Goal: Task Accomplishment & Management: Manage account settings

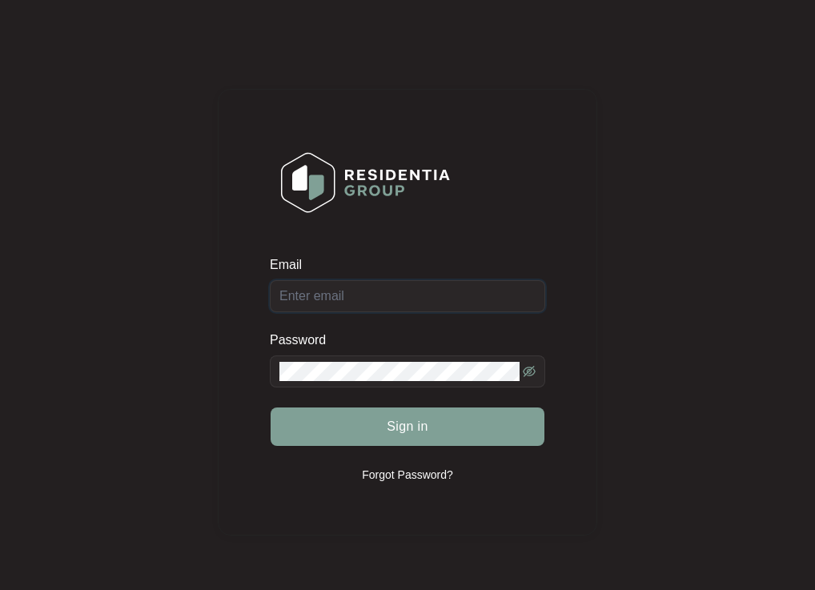
click at [368, 311] on input "Email" at bounding box center [407, 296] width 275 height 32
drag, startPoint x: 385, startPoint y: 311, endPoint x: 381, endPoint y: 299, distance: 12.7
click at [385, 308] on input "Email" at bounding box center [407, 296] width 275 height 32
click at [381, 299] on input "Email" at bounding box center [407, 296] width 275 height 32
type input "S"
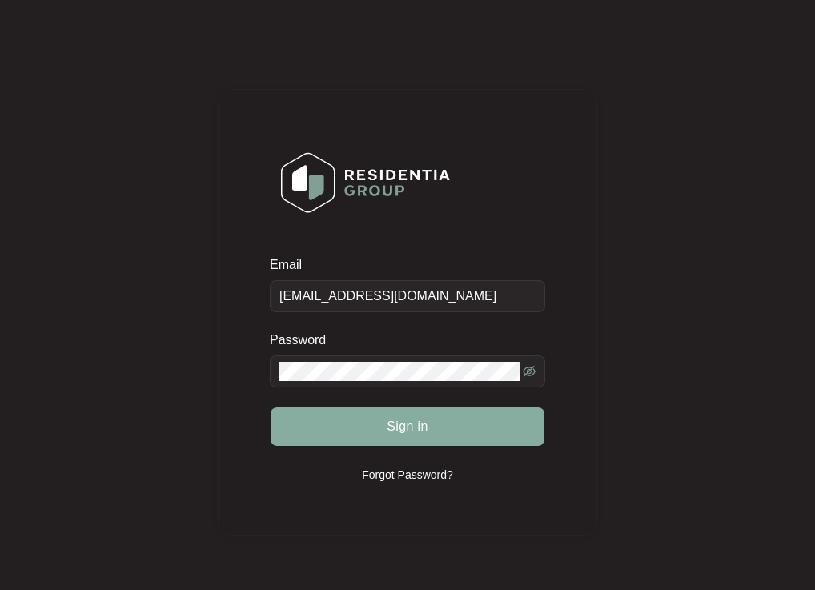
click at [401, 425] on span "Sign in" at bounding box center [408, 426] width 42 height 19
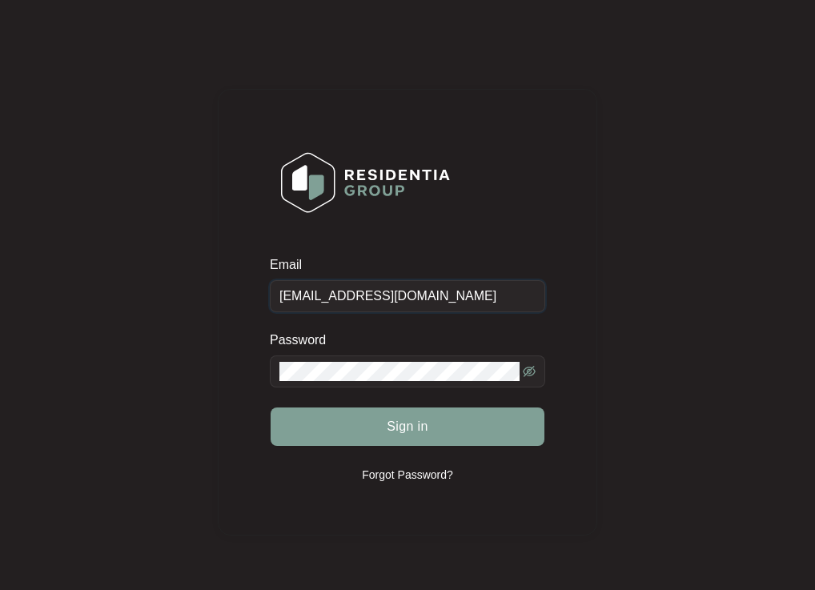
drag, startPoint x: 454, startPoint y: 293, endPoint x: 238, endPoint y: 263, distance: 218.1
click at [238, 263] on div "Email [EMAIL_ADDRESS][DOMAIN_NAME] Password Sign in Forgot Password?" at bounding box center [407, 312] width 379 height 447
paste input "upport"
type input "[EMAIL_ADDRESS][DOMAIN_NAME]"
click at [207, 365] on div "Email [EMAIL_ADDRESS][DOMAIN_NAME] Password Sign in Forgot Password?" at bounding box center [407, 311] width 783 height 591
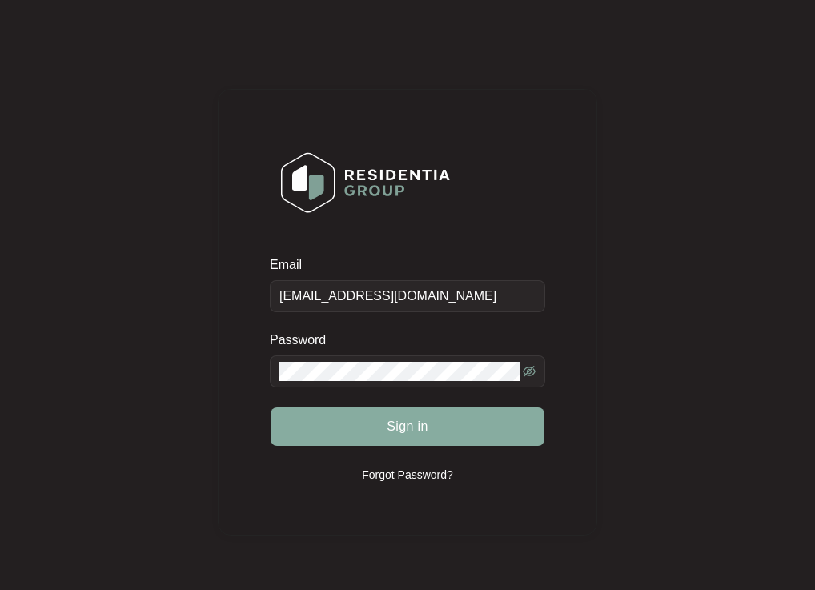
click at [382, 419] on button "Sign in" at bounding box center [408, 426] width 274 height 38
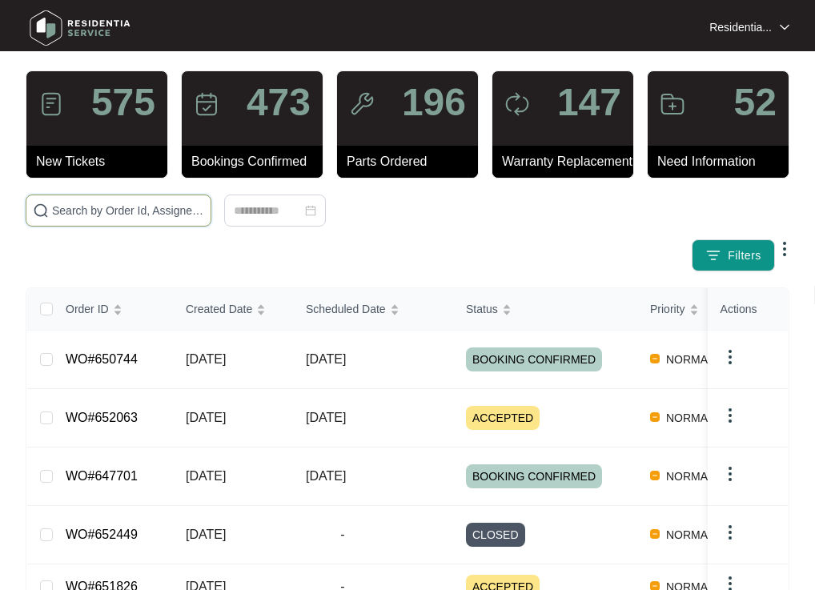
click at [129, 219] on input "text" at bounding box center [128, 211] width 152 height 18
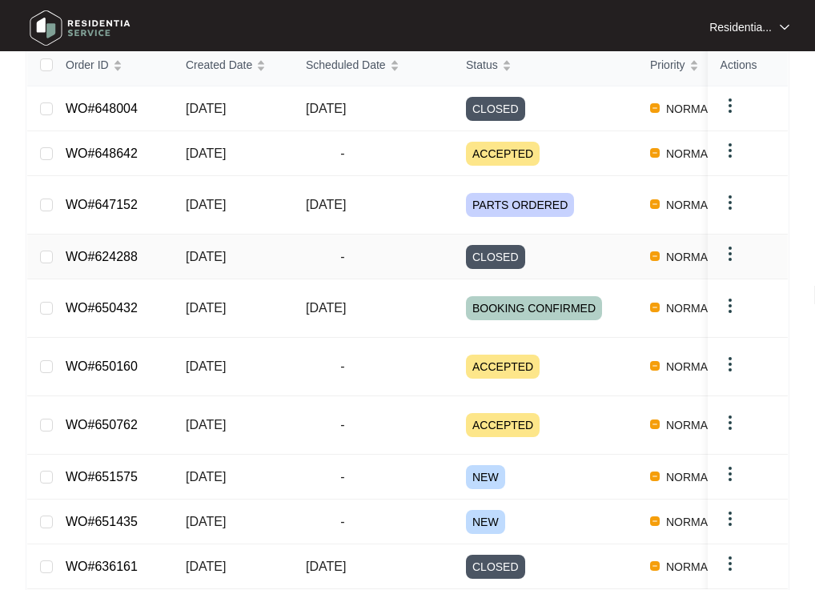
scroll to position [290, 0]
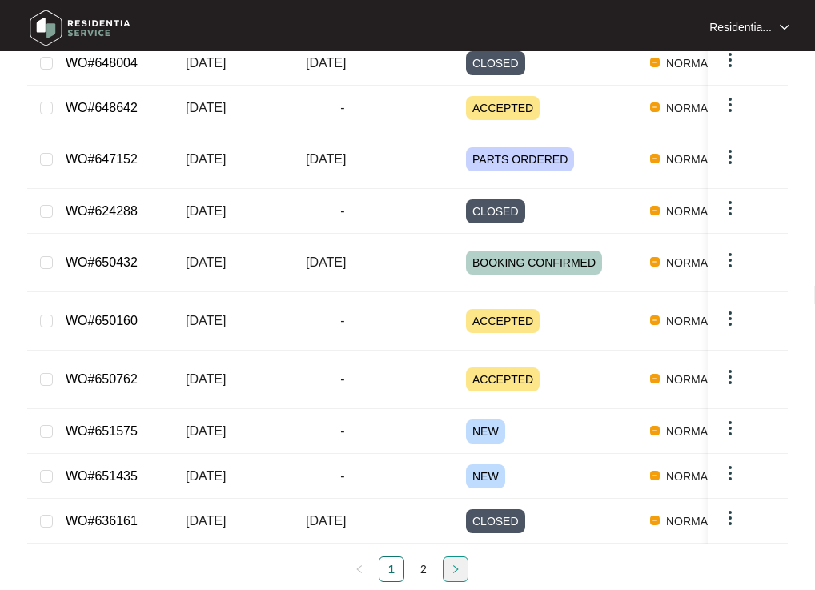
click at [456, 564] on icon "right" at bounding box center [456, 569] width 10 height 10
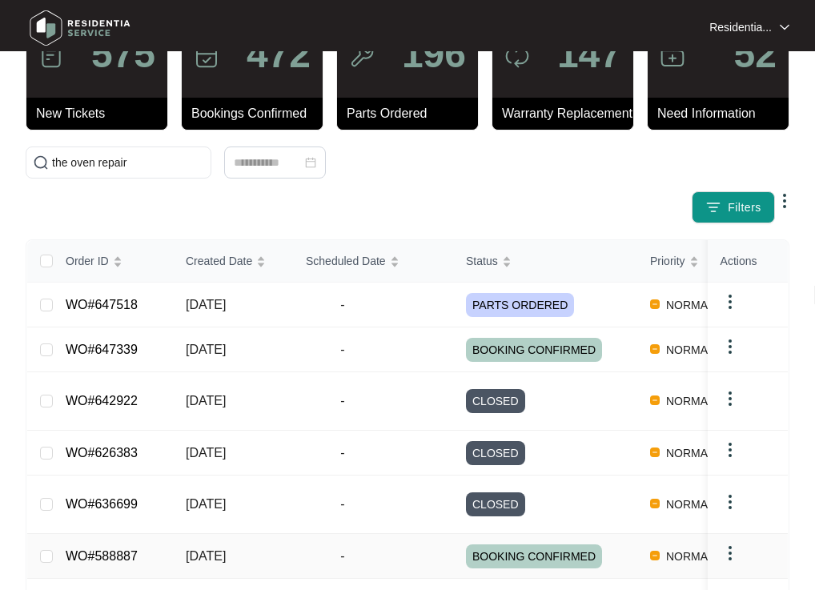
scroll to position [0, 0]
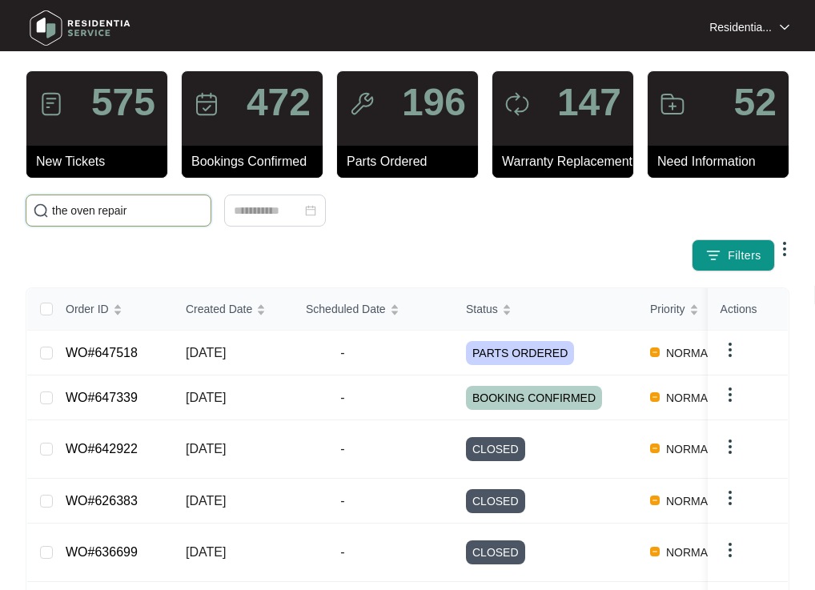
click at [147, 219] on input "the oven repair" at bounding box center [128, 211] width 152 height 18
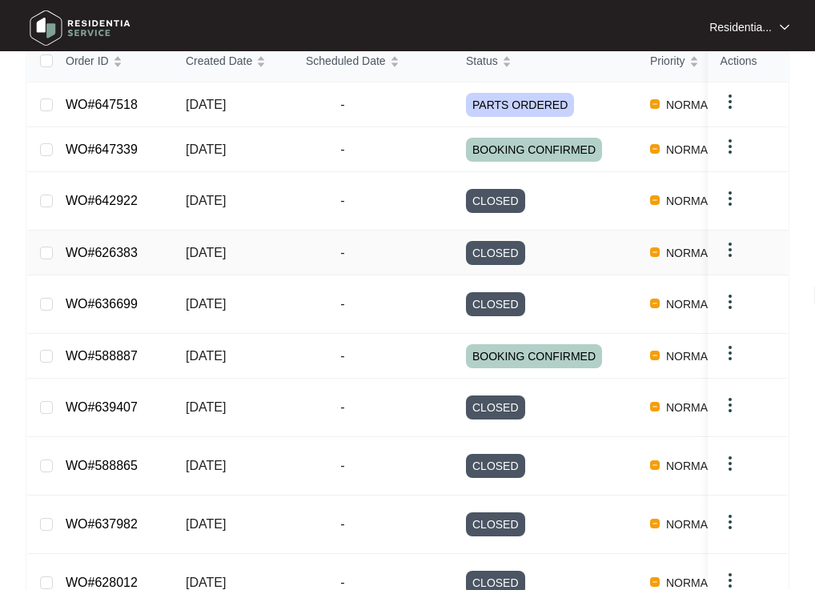
scroll to position [290, 0]
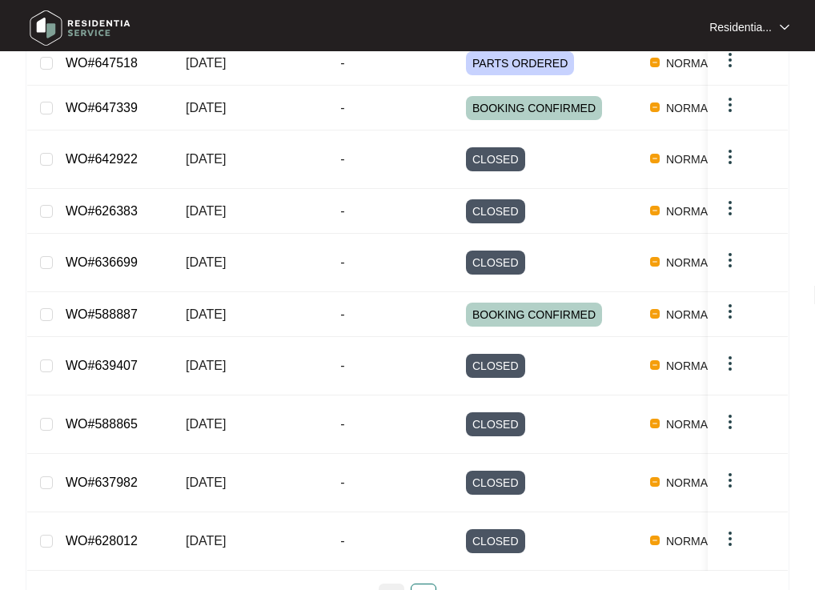
click at [395, 584] on link "1" at bounding box center [391, 596] width 24 height 24
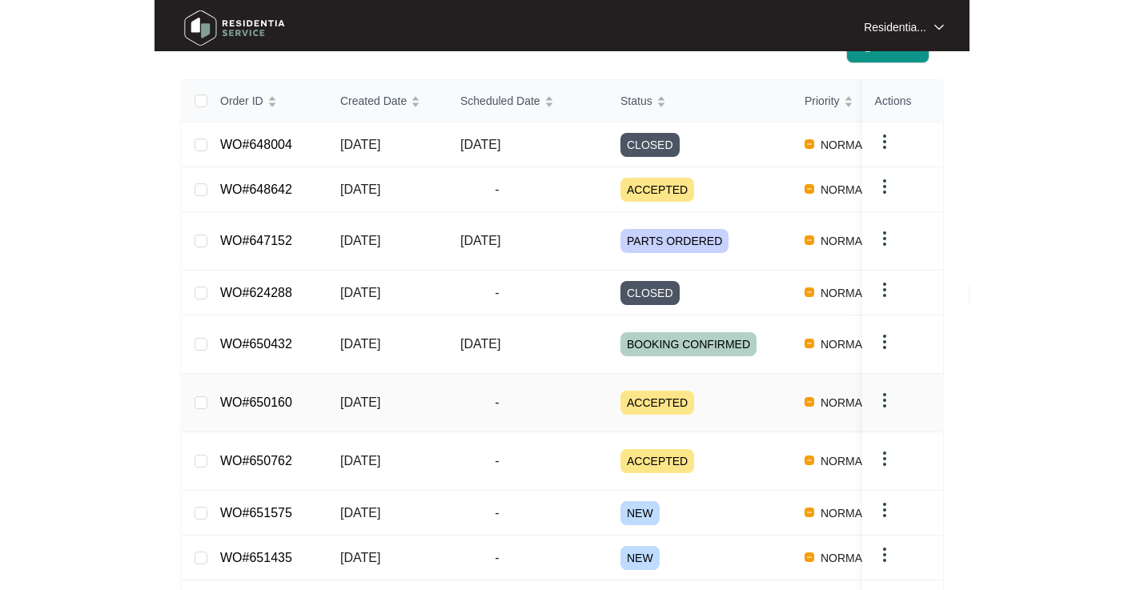
scroll to position [130, 0]
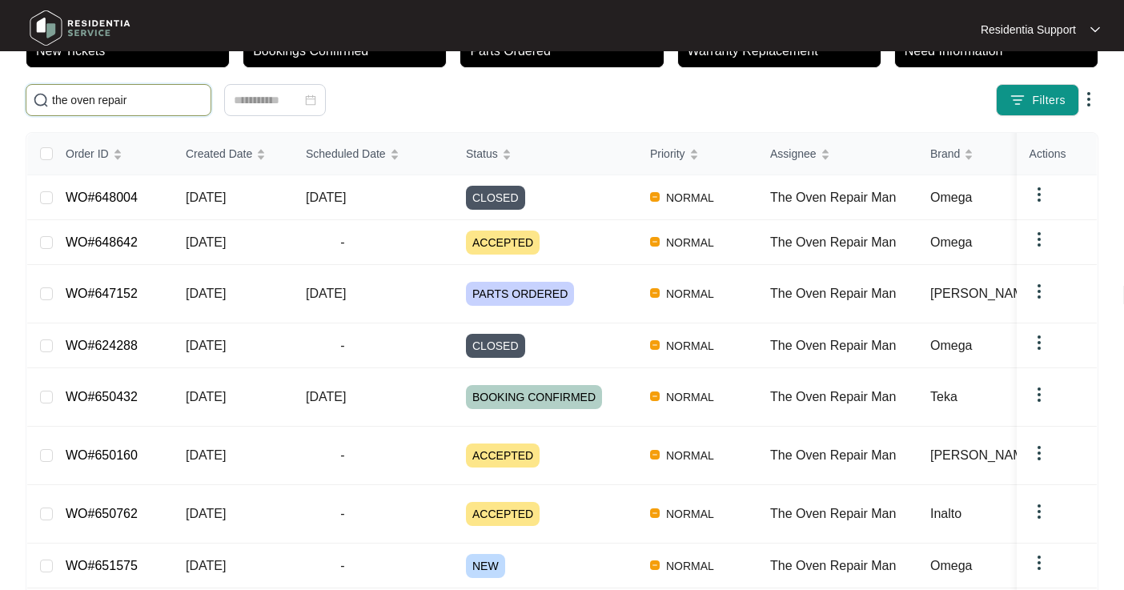
click at [153, 96] on input "the oven repair" at bounding box center [128, 100] width 152 height 18
drag, startPoint x: 141, startPoint y: 102, endPoint x: 8, endPoint y: 94, distance: 133.1
click at [8, 94] on main "576 New Tickets 470 Bookings Confirmed 197 Parts Ordered 147 Warranty Replaceme…" at bounding box center [562, 312] width 1124 height 885
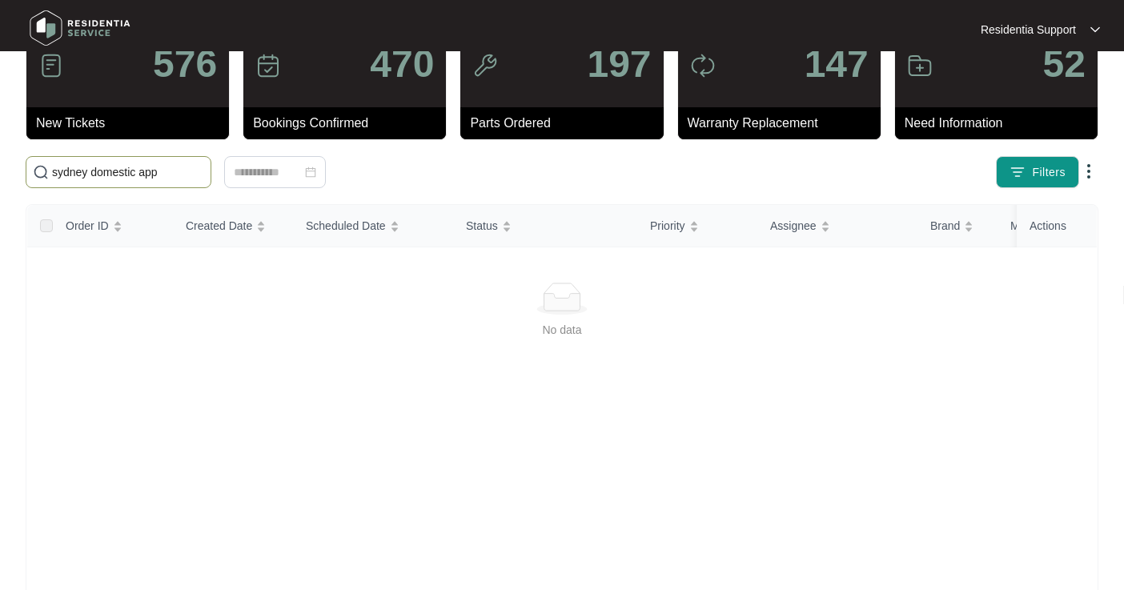
scroll to position [0, 0]
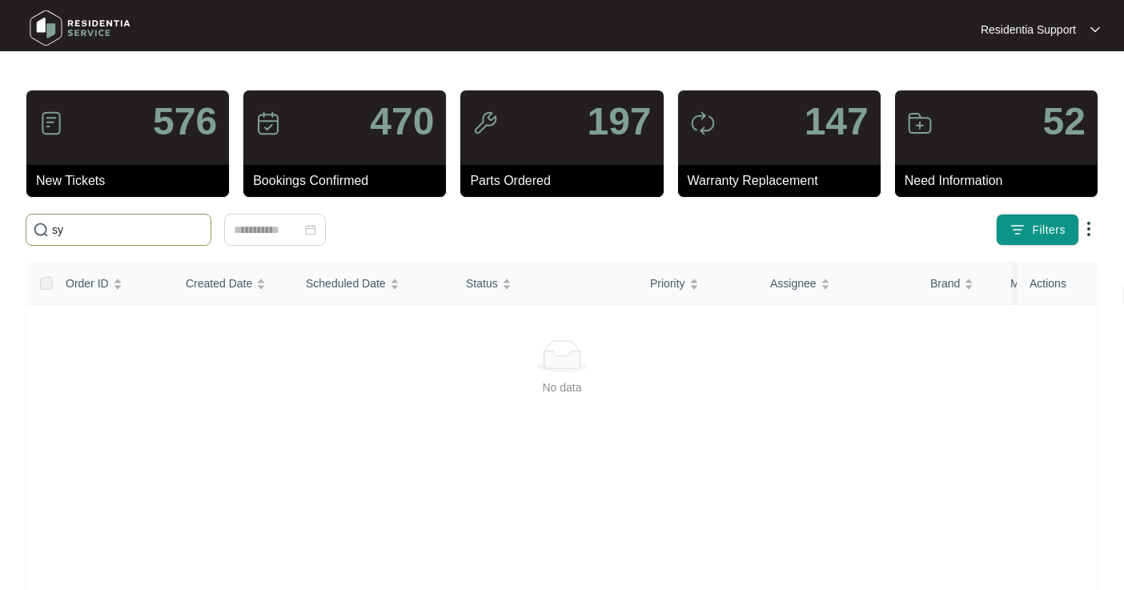
type input "s"
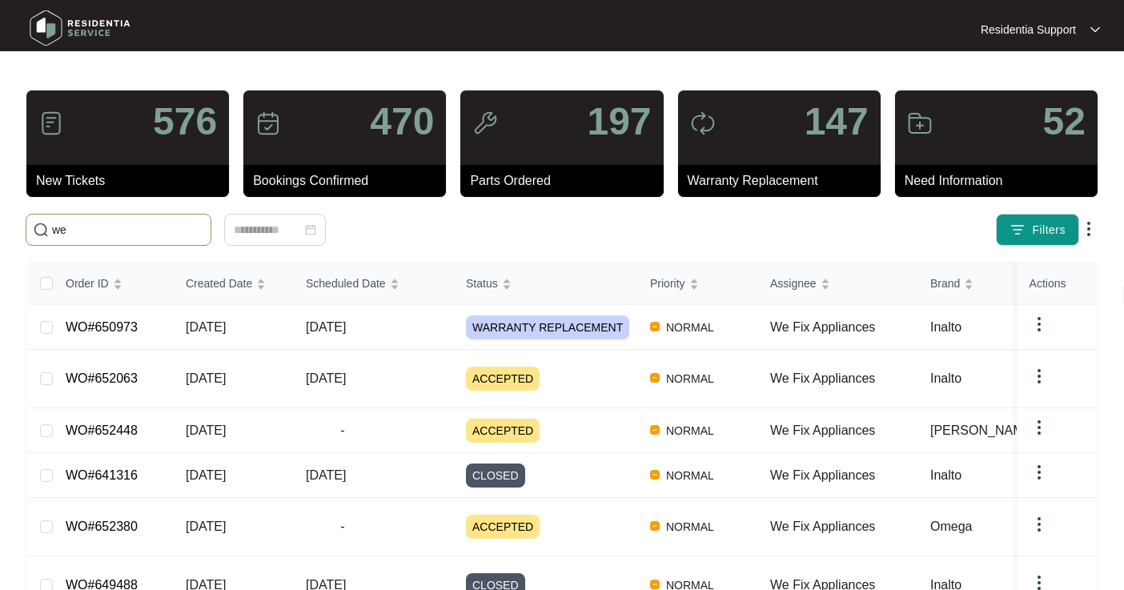
type input "w"
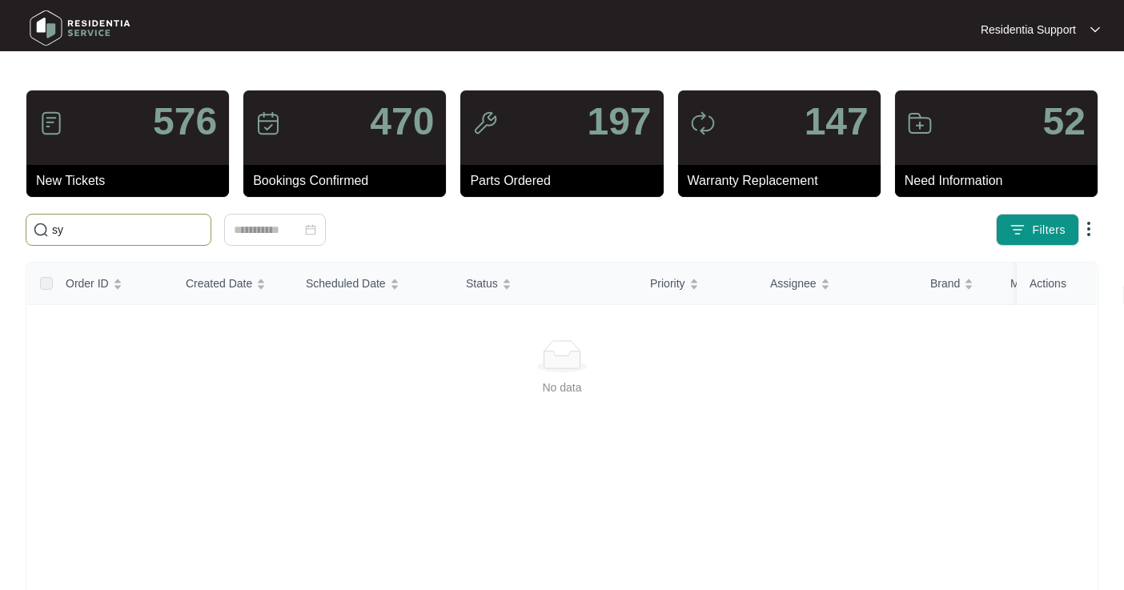
type input "s"
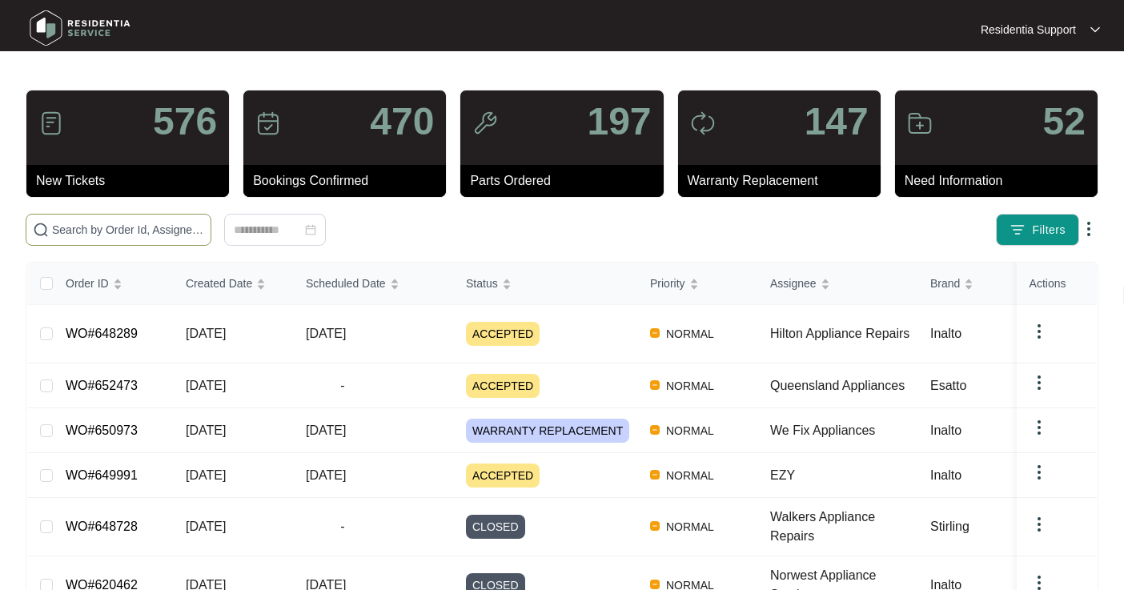
click at [123, 231] on input "text" at bounding box center [128, 230] width 152 height 18
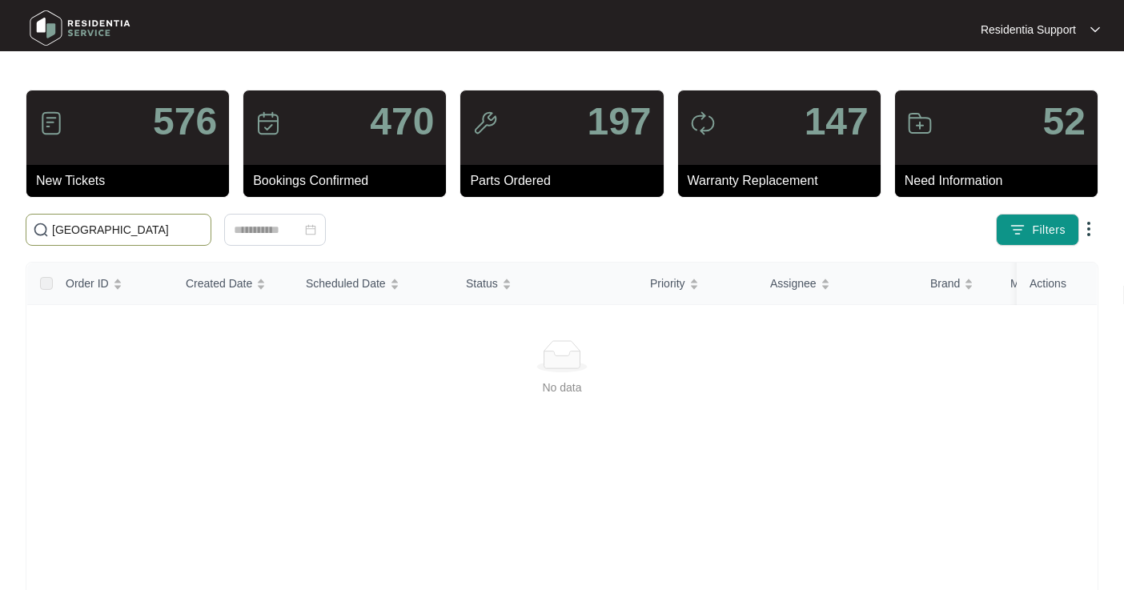
drag, startPoint x: 106, startPoint y: 228, endPoint x: 34, endPoint y: 228, distance: 71.2
click at [34, 228] on span "[GEOGRAPHIC_DATA]" at bounding box center [119, 230] width 186 height 32
paste input "Sydney Domestic Appliance"
type input "Sydney Domestic Appliance"
click at [1043, 242] on button "Filters" at bounding box center [1037, 230] width 83 height 32
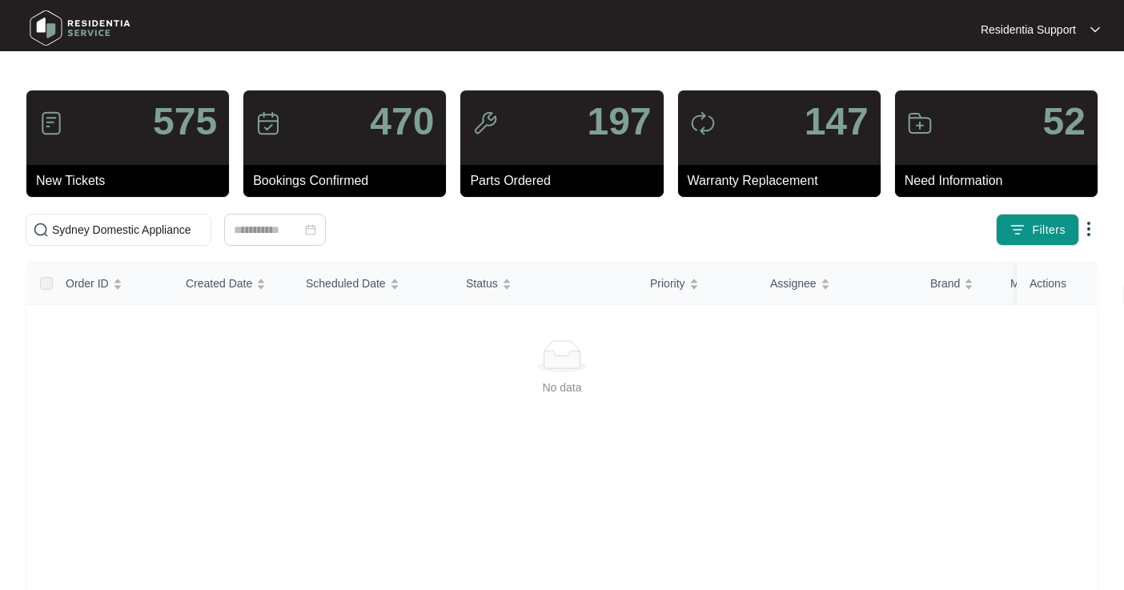
click at [1088, 222] on img at bounding box center [1088, 228] width 19 height 19
click at [1088, 34] on div "Residentia Support" at bounding box center [1039, 30] width 119 height 16
click at [1038, 50] on p "Settings" at bounding box center [1053, 58] width 68 height 16
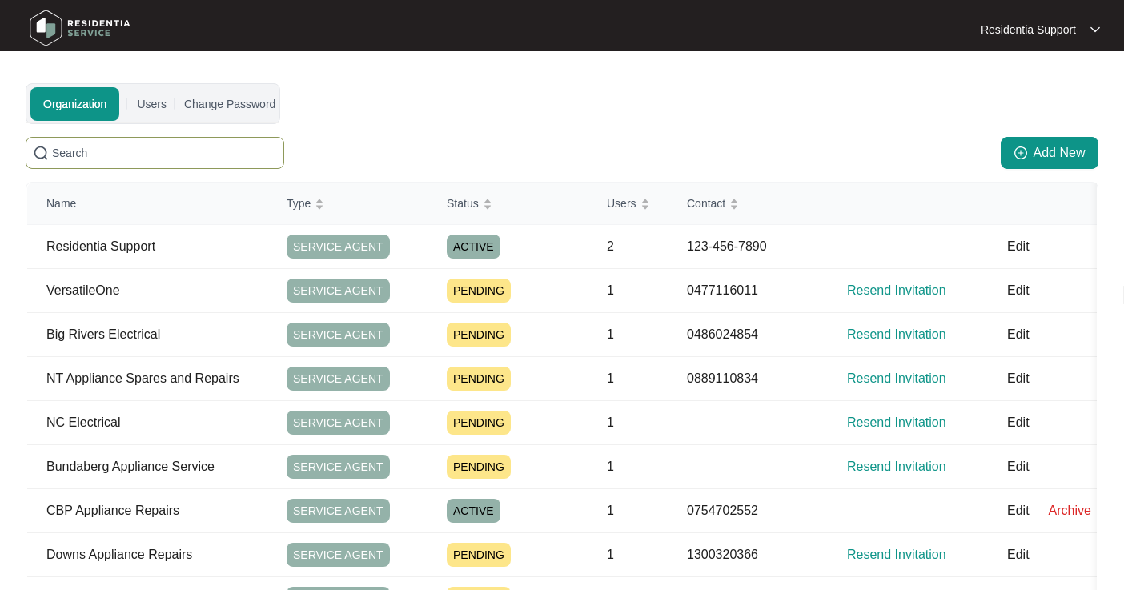
click at [116, 150] on input "text" at bounding box center [164, 153] width 225 height 18
click at [118, 150] on input "text" at bounding box center [164, 153] width 225 height 18
click at [131, 151] on input "text" at bounding box center [164, 153] width 225 height 18
paste input "Sydney Domestic Appliance"
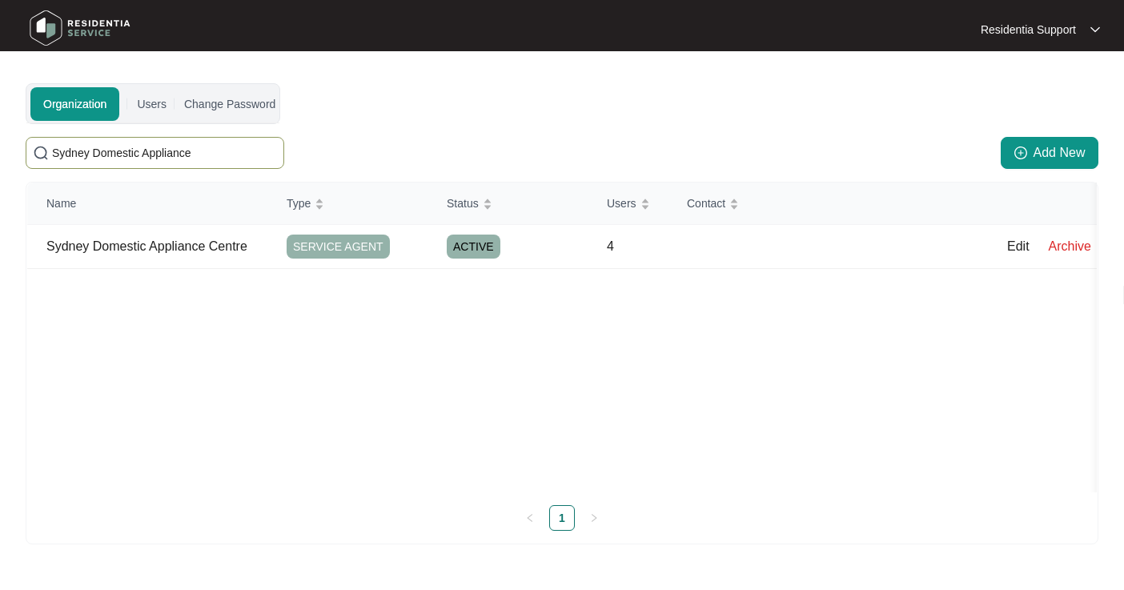
type input "Sydney Domestic Appliance"
